Goal: Task Accomplishment & Management: Manage account settings

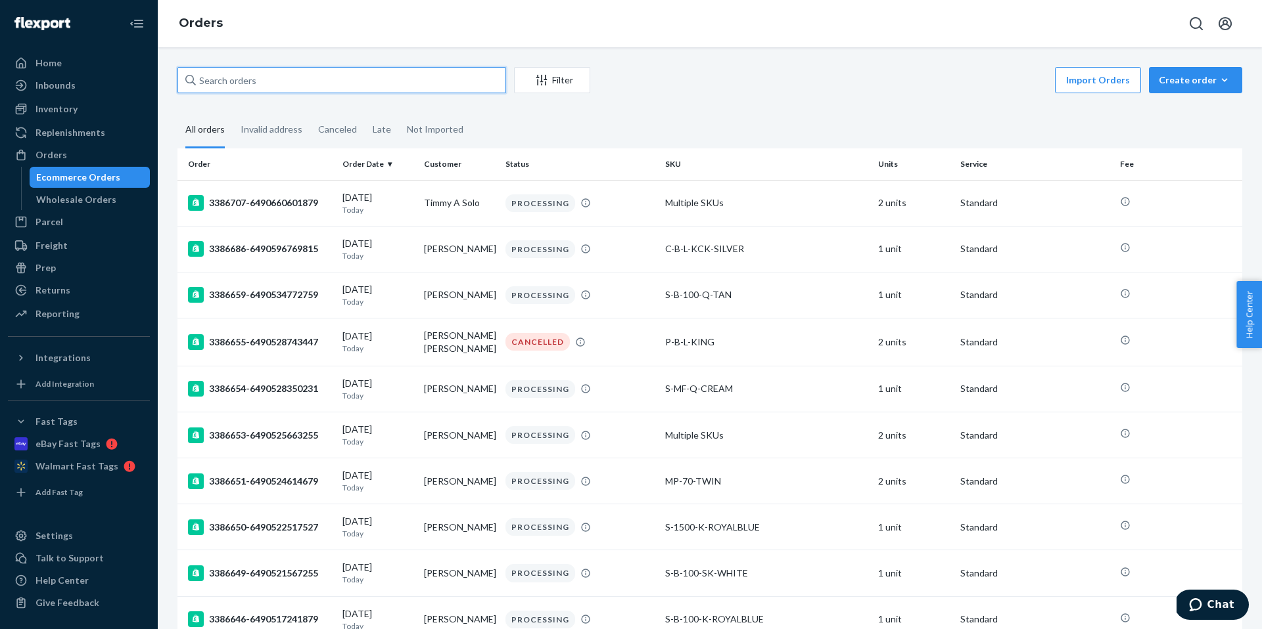
click at [359, 85] on input "text" at bounding box center [341, 80] width 329 height 26
paste input "[PERSON_NAME]"
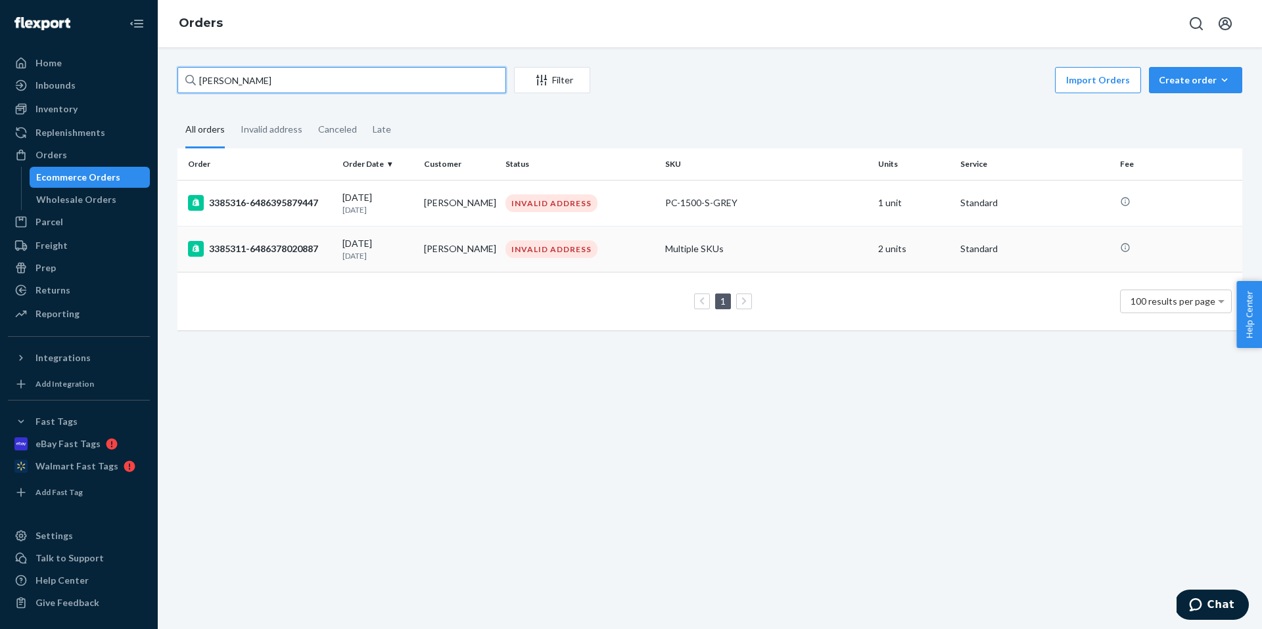
type input "[PERSON_NAME]"
click at [411, 242] on div "[DATE] [DATE]" at bounding box center [377, 249] width 71 height 24
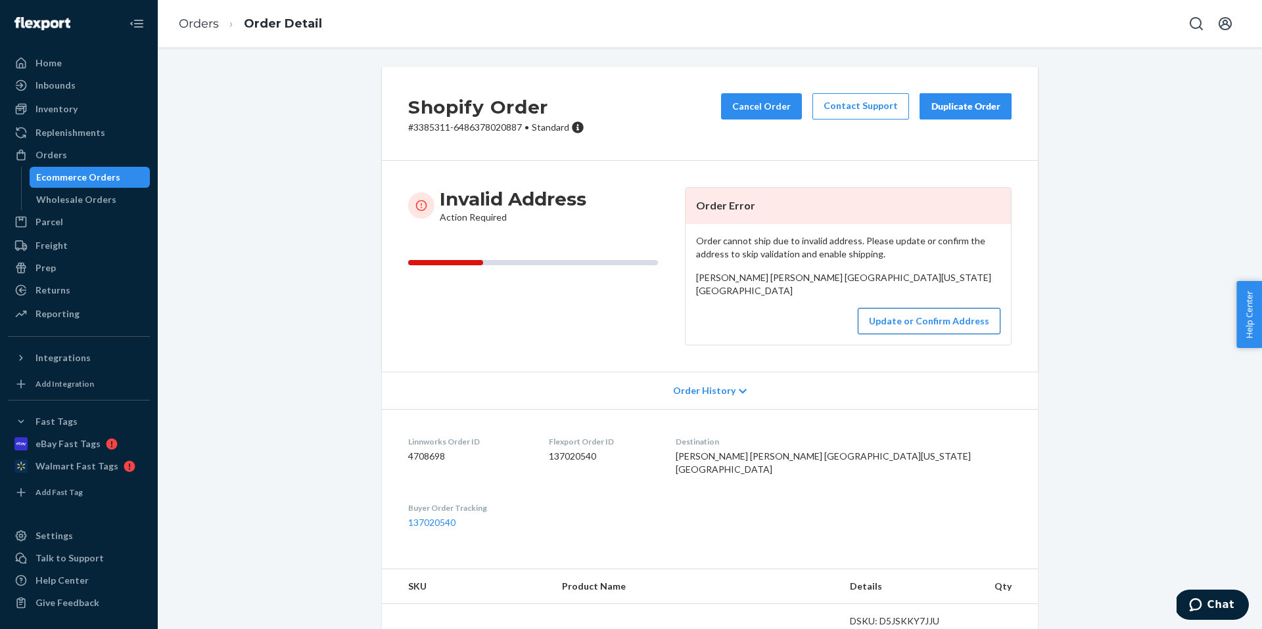
click at [915, 334] on button "Update or Confirm Address" at bounding box center [928, 321] width 143 height 26
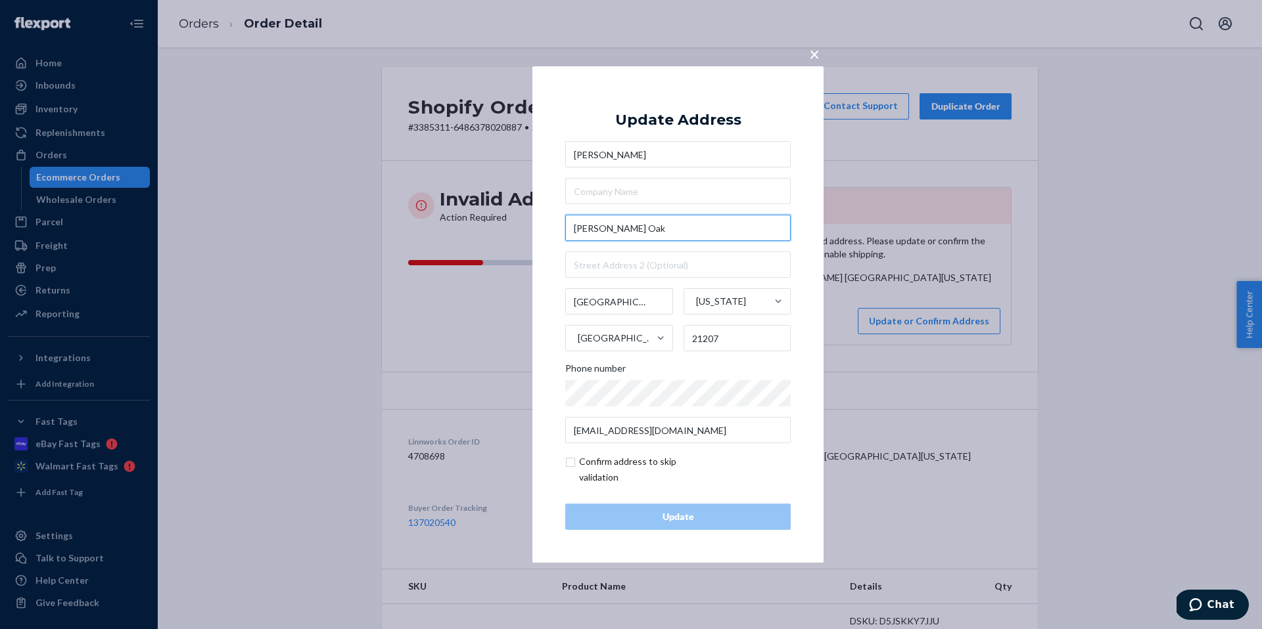
click at [599, 226] on input "[PERSON_NAME] Oak" at bounding box center [677, 228] width 225 height 26
paste input "[STREET_ADDRESS]"
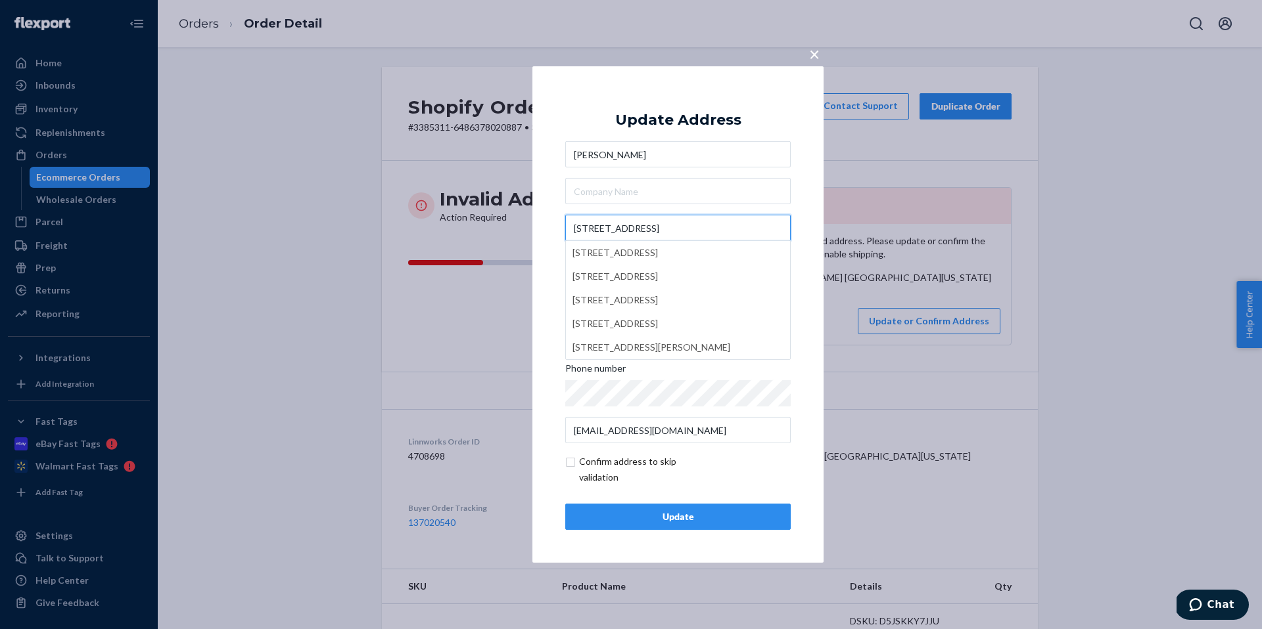
type input "[STREET_ADDRESS]"
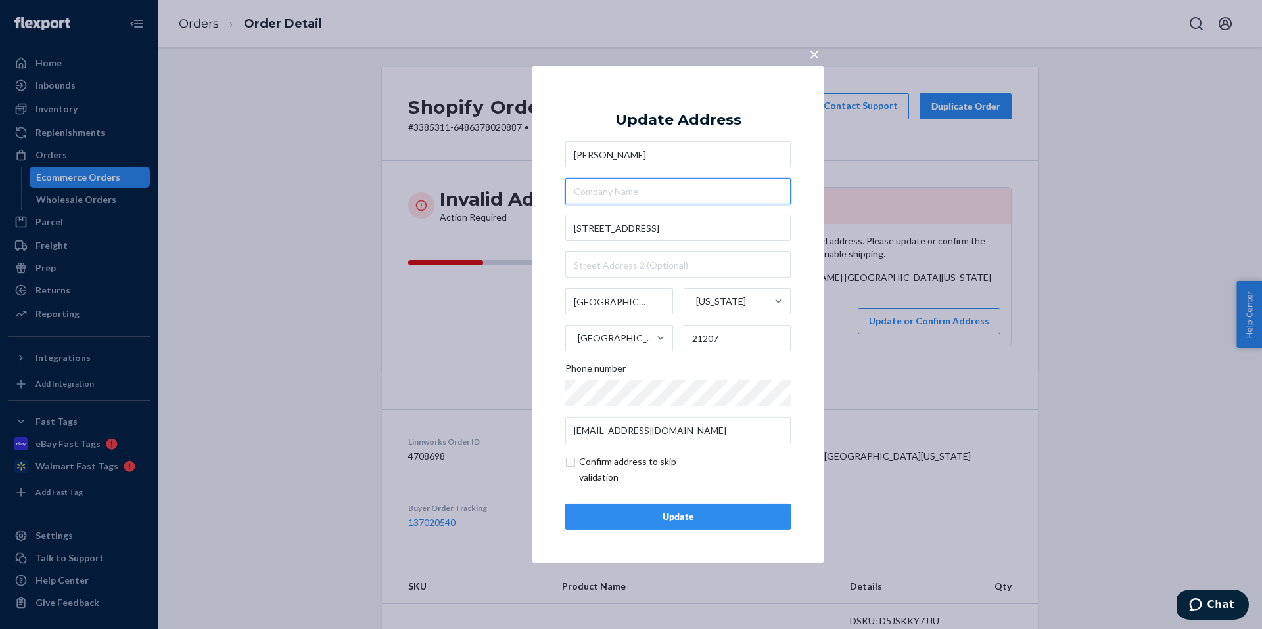
click at [704, 200] on input "text" at bounding box center [677, 191] width 225 height 26
click at [628, 303] on input "[GEOGRAPHIC_DATA]" at bounding box center [619, 301] width 108 height 26
type input "[PERSON_NAME] Oak"
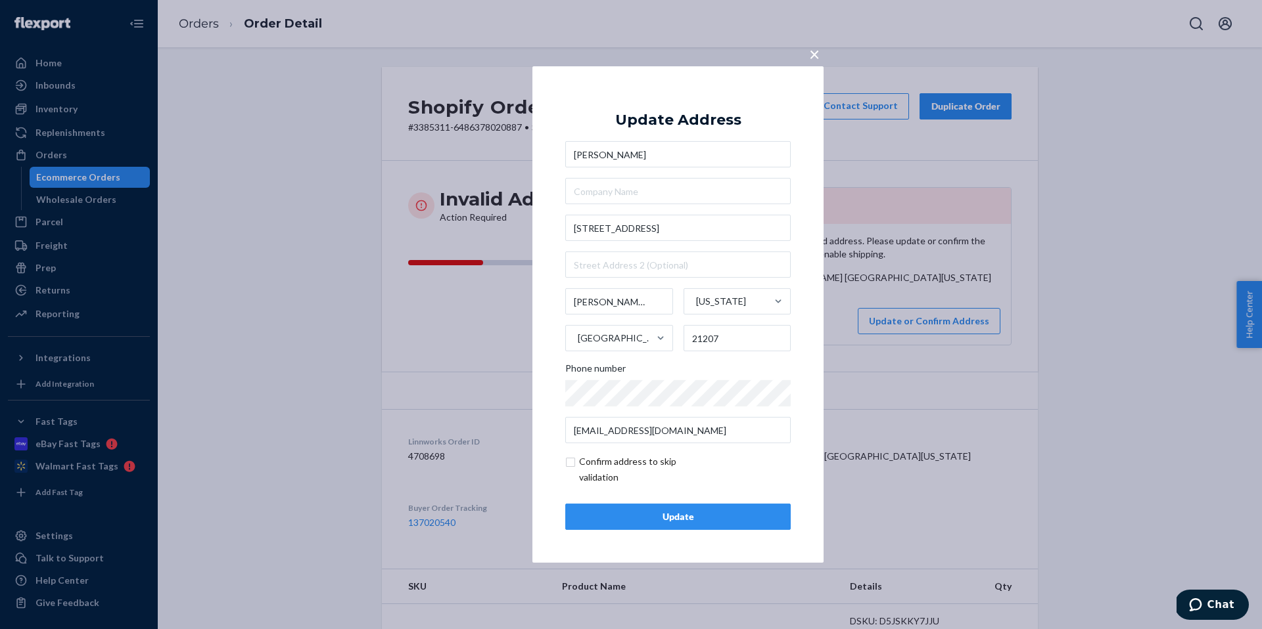
click at [689, 518] on div "Update" at bounding box center [677, 517] width 203 height 13
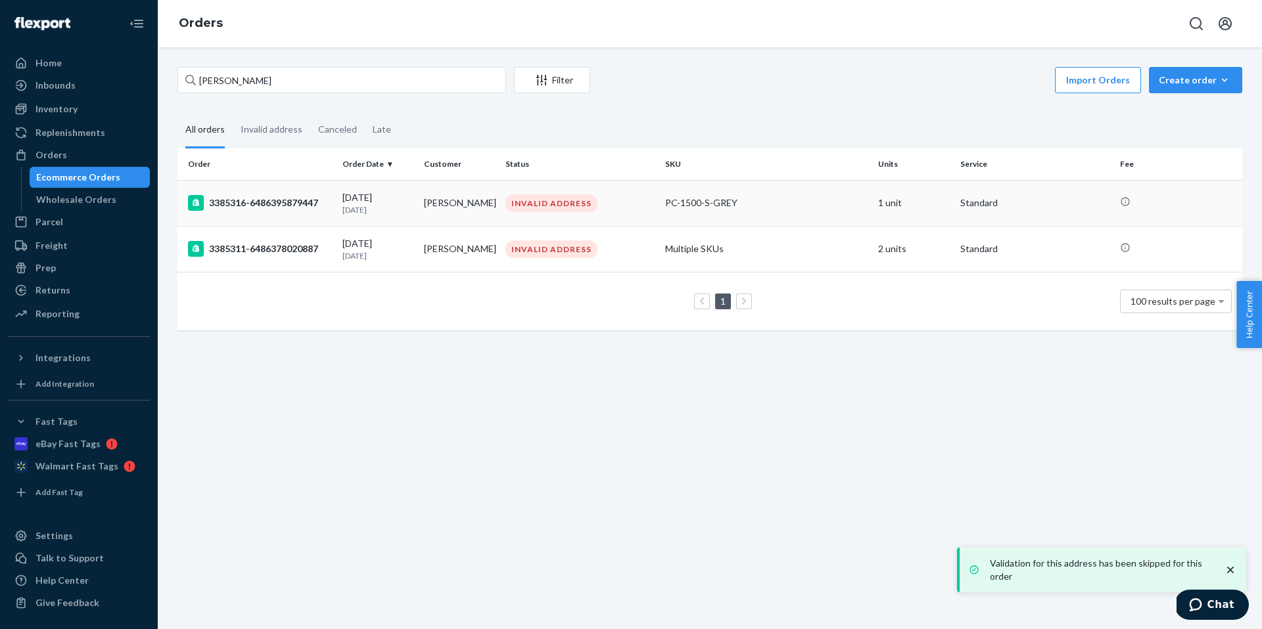
click at [369, 191] on div "[DATE] [DATE]" at bounding box center [377, 203] width 71 height 24
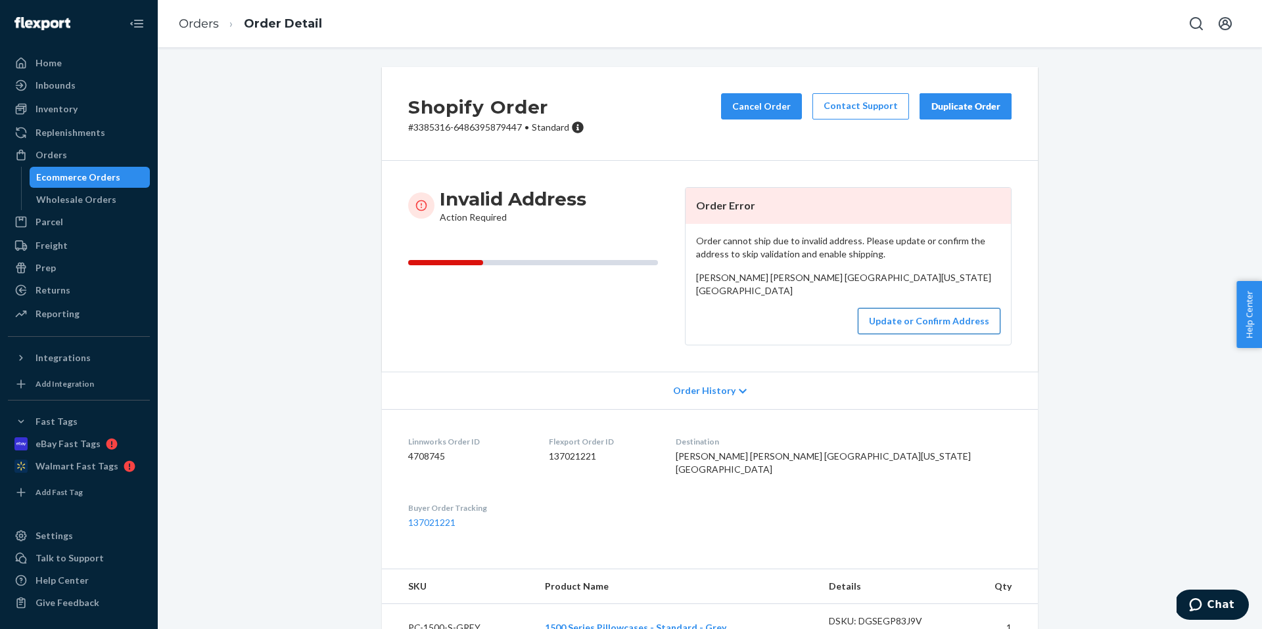
click at [943, 334] on button "Update or Confirm Address" at bounding box center [928, 321] width 143 height 26
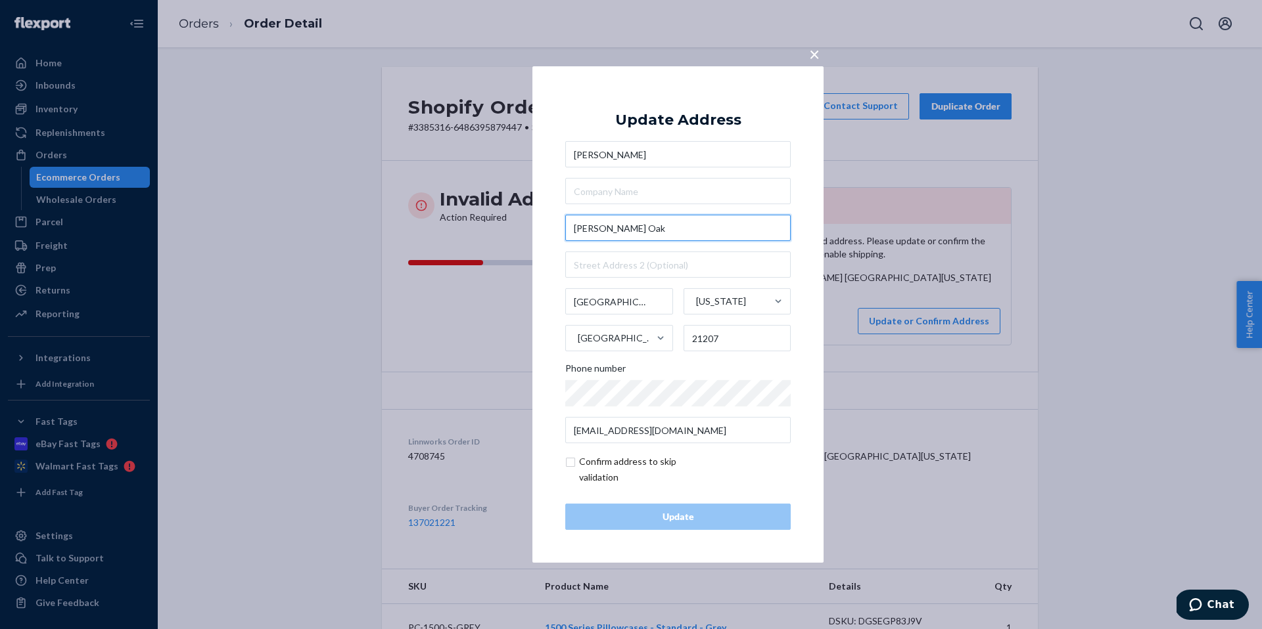
click at [627, 235] on input "[PERSON_NAME] Oak" at bounding box center [677, 228] width 225 height 26
paste input "[STREET_ADDRESS]"
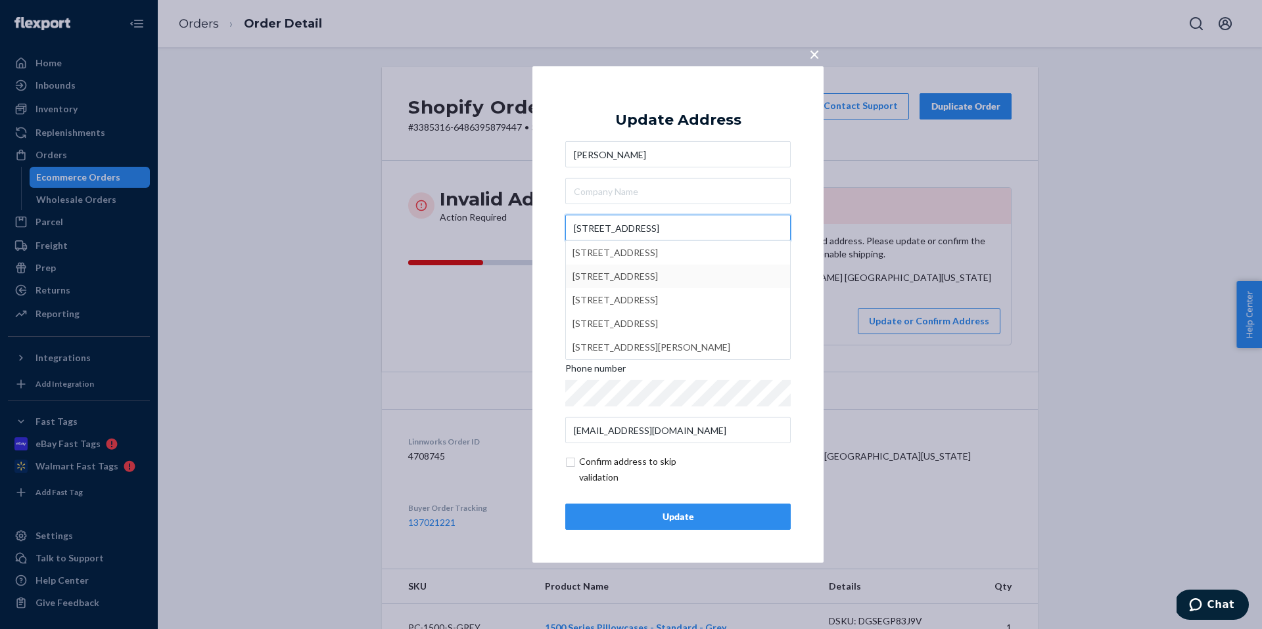
type input "[STREET_ADDRESS]"
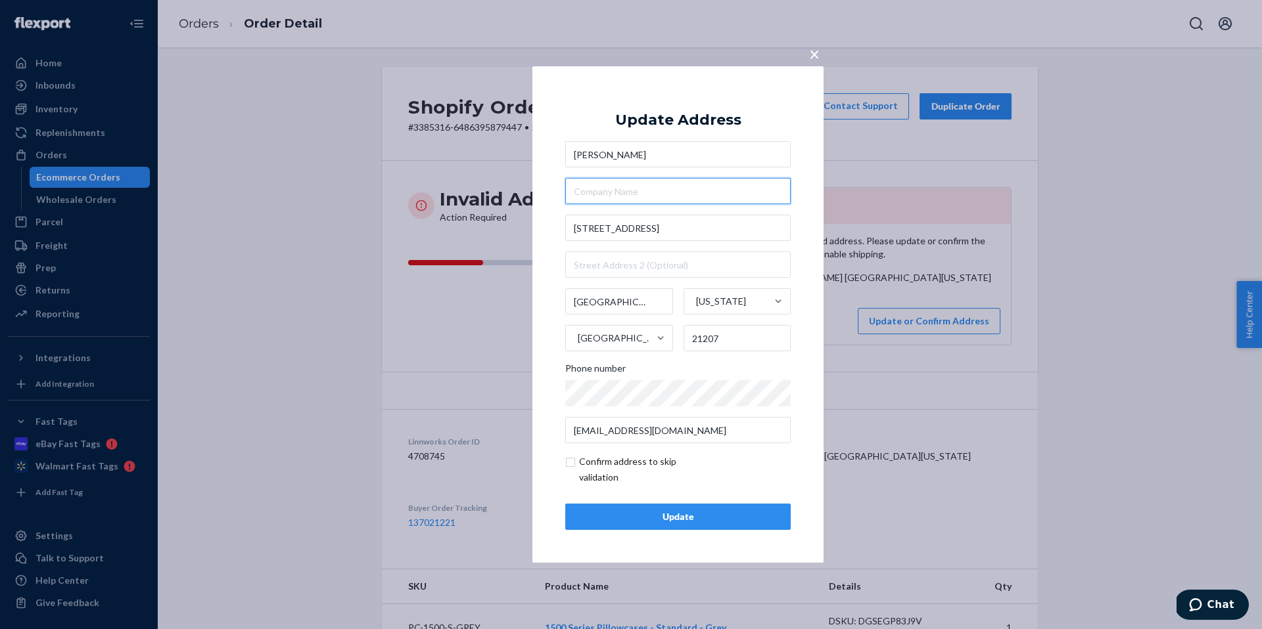
click at [666, 198] on input "text" at bounding box center [677, 191] width 225 height 26
click at [606, 296] on input "[GEOGRAPHIC_DATA]" at bounding box center [619, 301] width 108 height 26
type input "[PERSON_NAME] oak"
click at [698, 520] on div "Update" at bounding box center [677, 517] width 203 height 13
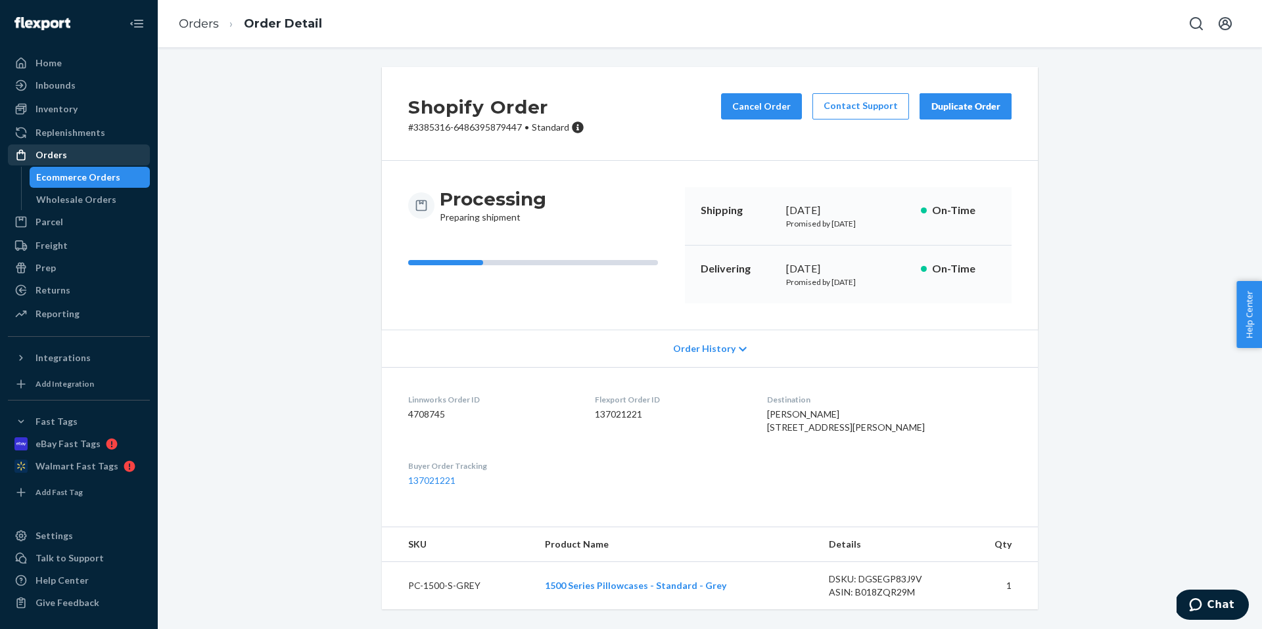
click at [62, 150] on div "Orders" at bounding box center [51, 154] width 32 height 13
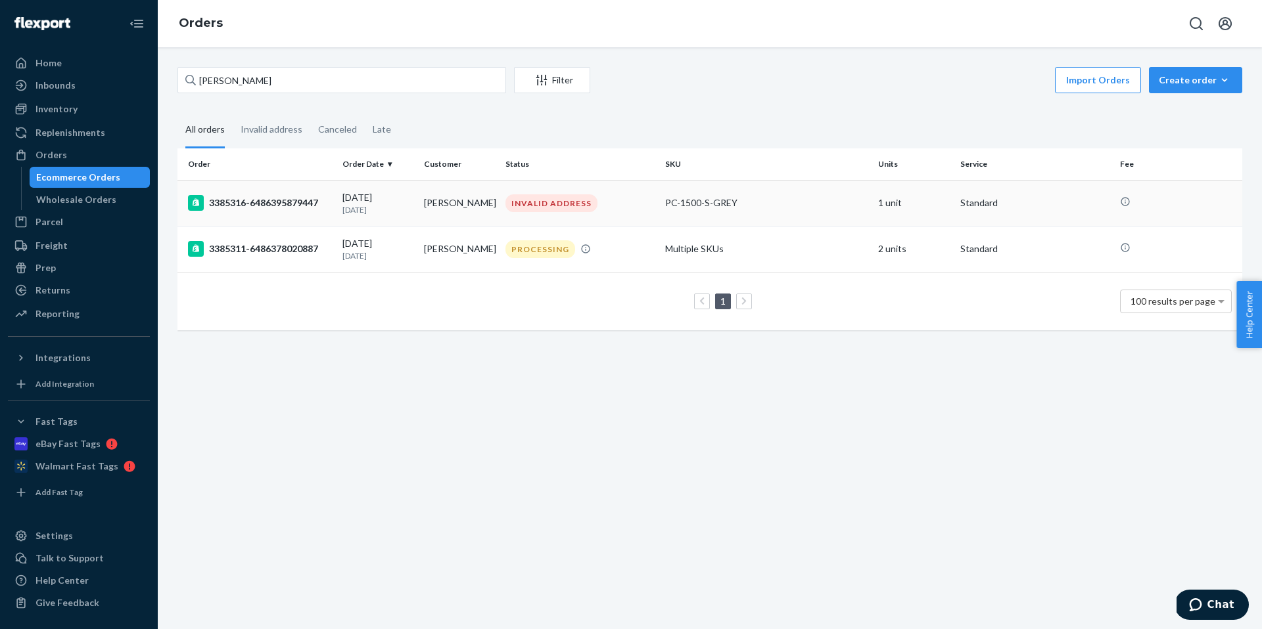
click at [405, 196] on div "[DATE] [DATE]" at bounding box center [377, 203] width 71 height 24
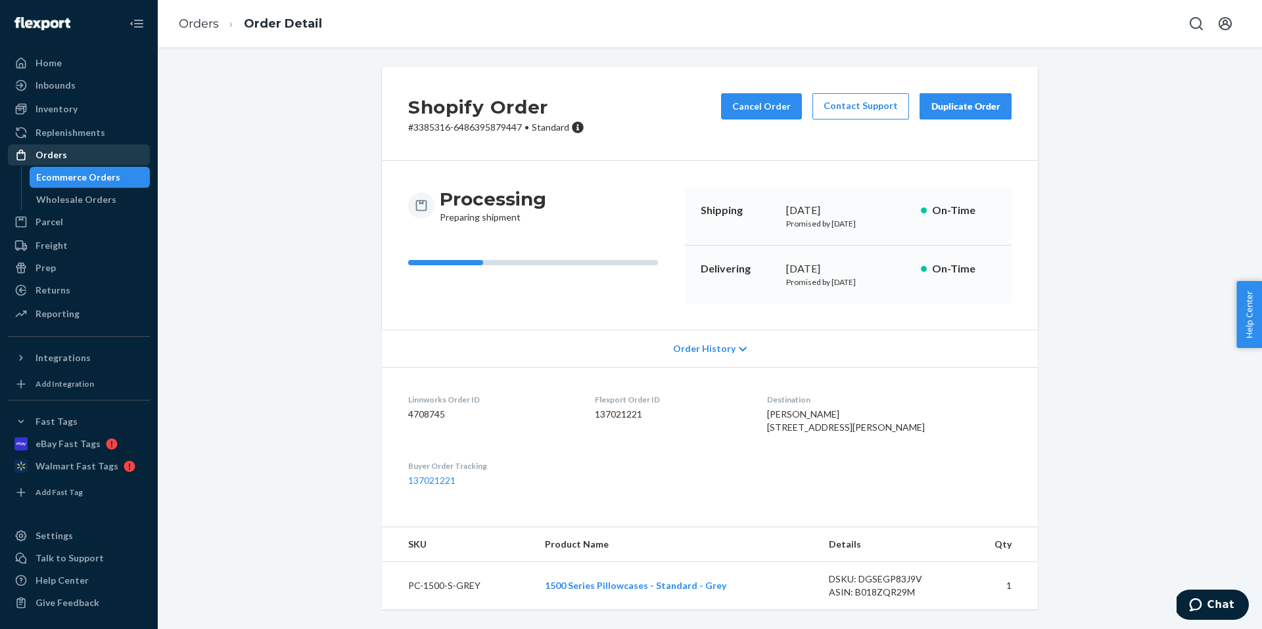
click at [120, 156] on div "Orders" at bounding box center [78, 155] width 139 height 18
